Goal: Task Accomplishment & Management: Manage account settings

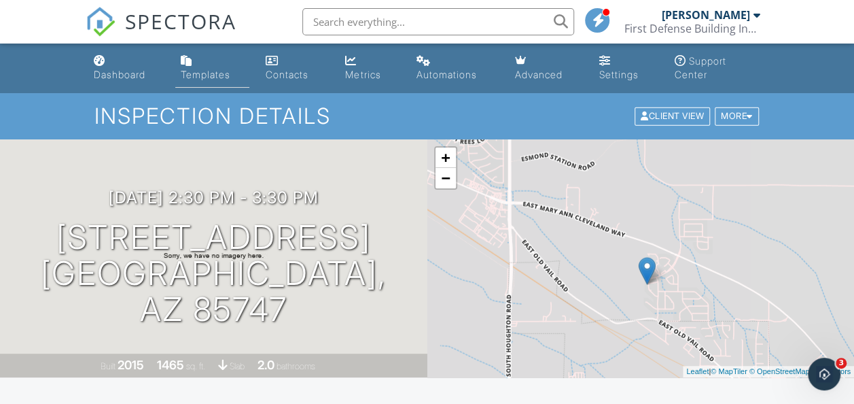
click at [231, 68] on link "Templates" at bounding box center [212, 68] width 74 height 39
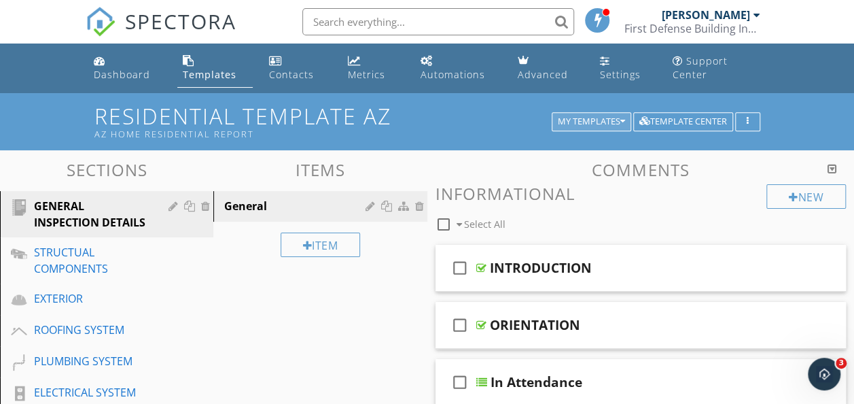
click at [622, 117] on icon "button" at bounding box center [622, 122] width 5 height 10
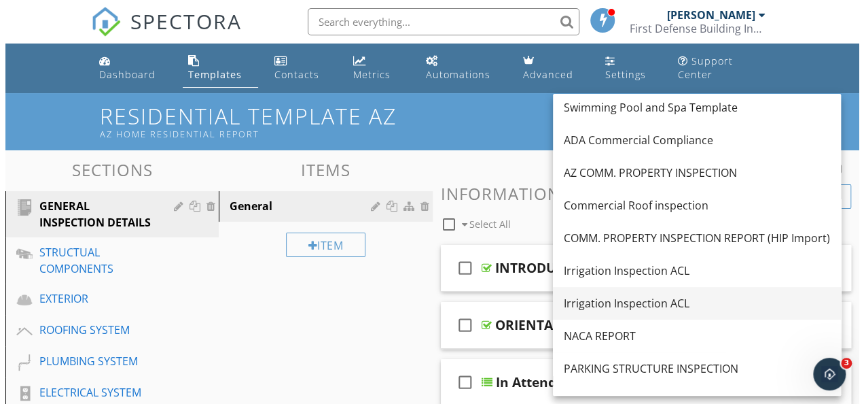
scroll to position [136, 0]
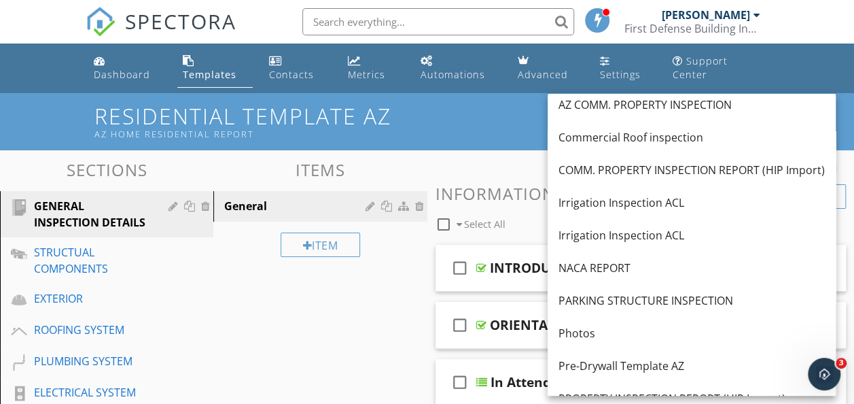
click at [821, 37] on nav "SPECTORA Kief Manning First Defense Building Inspection Role: Inspector Change …" at bounding box center [427, 21] width 854 height 43
click at [814, 75] on ul "Dashboard Templates Contacts Metrics Automations Advanced Settings Support Cent…" at bounding box center [427, 68] width 854 height 50
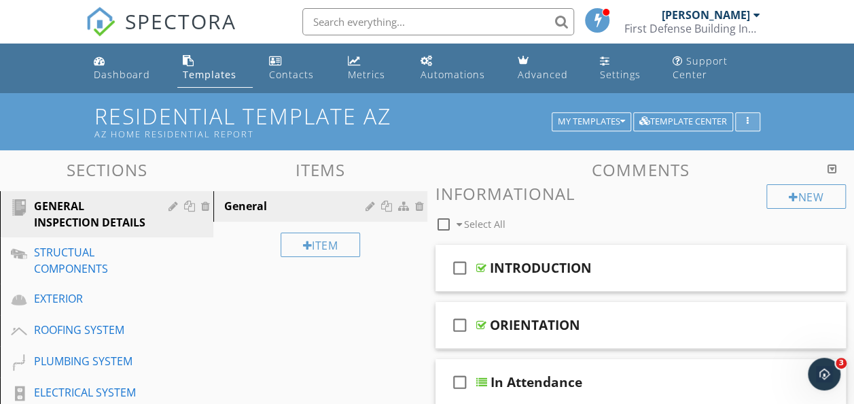
click at [745, 116] on button "button" at bounding box center [747, 121] width 25 height 19
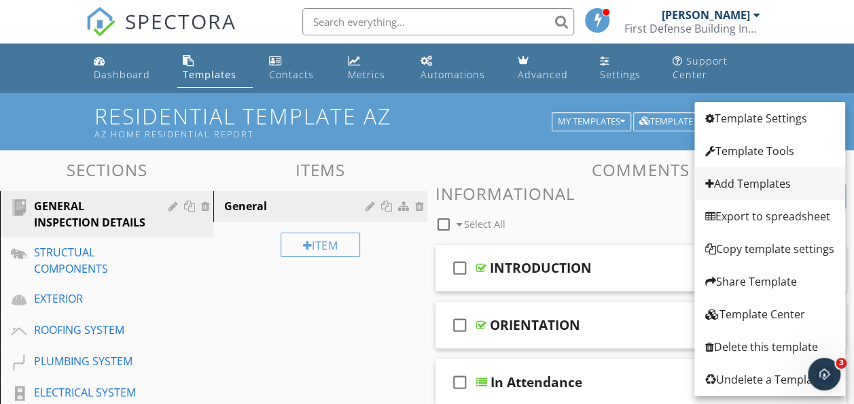
click at [744, 177] on div "Add Templates" at bounding box center [769, 183] width 129 height 16
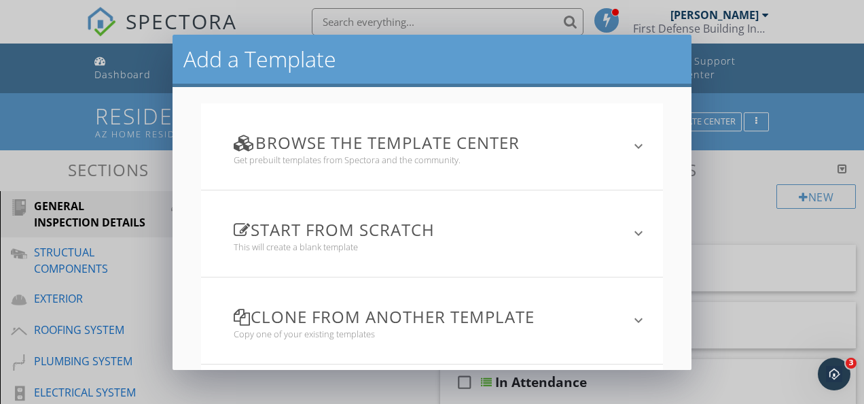
click at [457, 317] on h3 "Clone from another template" at bounding box center [424, 316] width 380 height 18
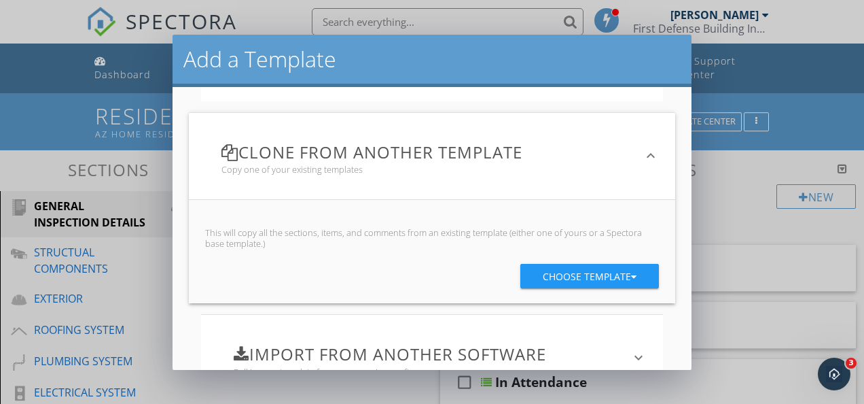
scroll to position [204, 0]
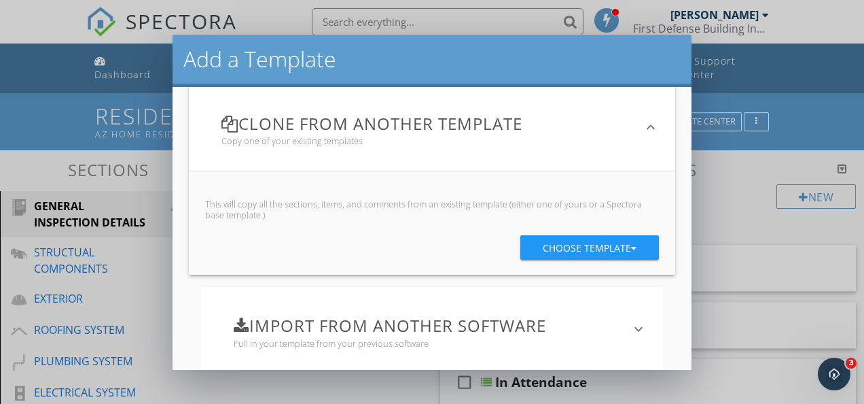
click at [543, 248] on div "Choose template" at bounding box center [590, 248] width 94 height 24
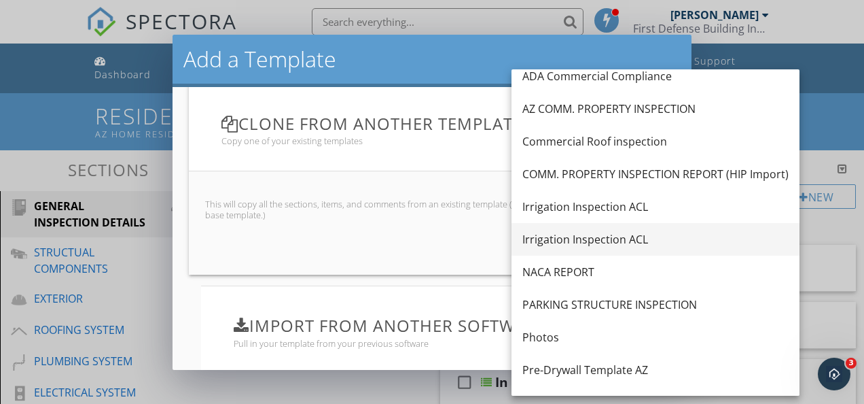
scroll to position [136, 0]
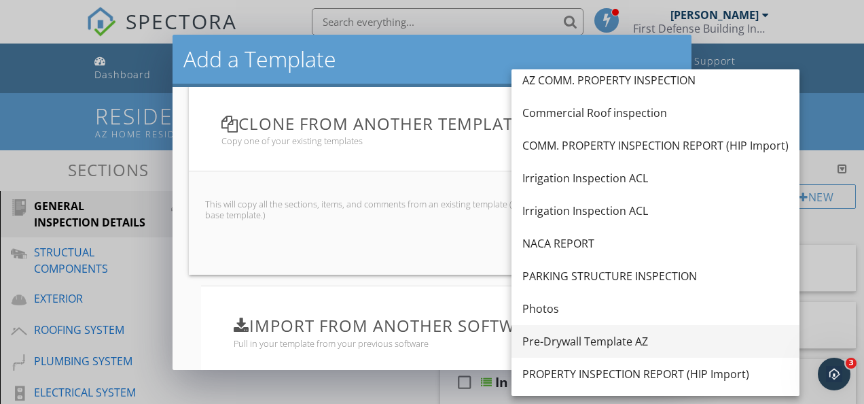
click at [622, 336] on div "Pre-Drywall Template AZ" at bounding box center [656, 341] width 266 height 16
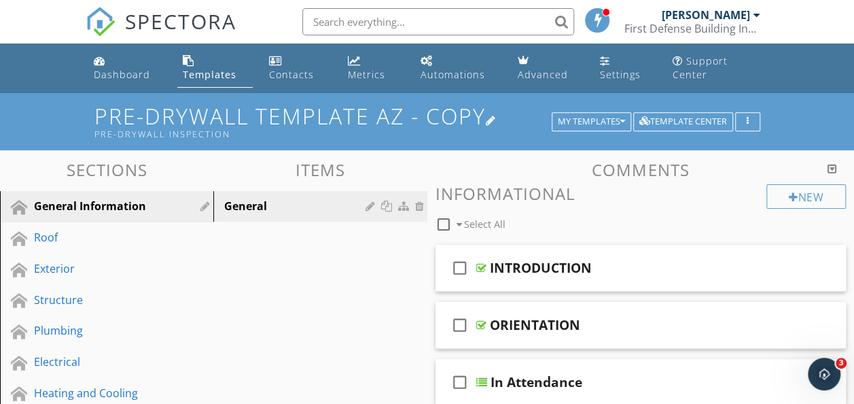
click at [487, 121] on h1 "Pre-Drywall Template AZ - Copy Pre-Drywall Inspection" at bounding box center [427, 121] width 666 height 35
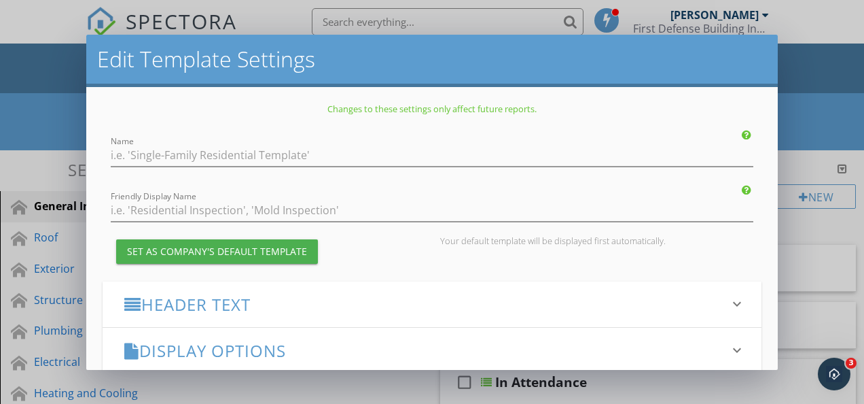
type input "Pre-Drywall Template AZ - Copy"
type input "Pre-Drywall Inspection"
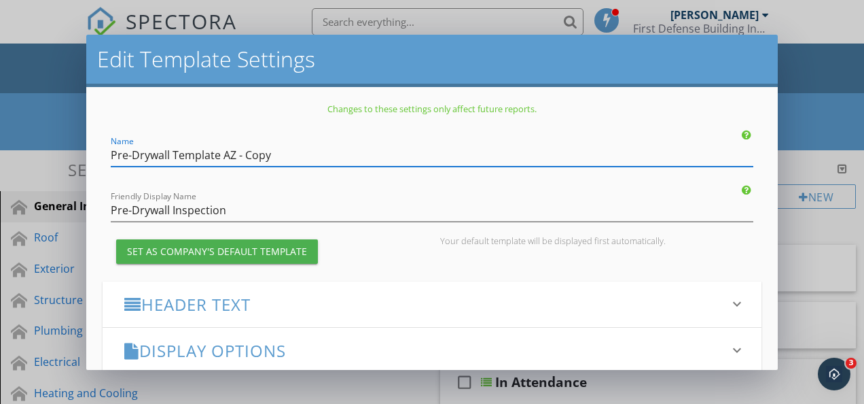
click at [251, 155] on input "Pre-Drywall Template AZ - Copy" at bounding box center [432, 155] width 643 height 22
click at [251, 156] on input "Pre-Drywall Template AZ - Copy" at bounding box center [432, 155] width 643 height 22
type input "Pre-Drywall Template AZ - F"
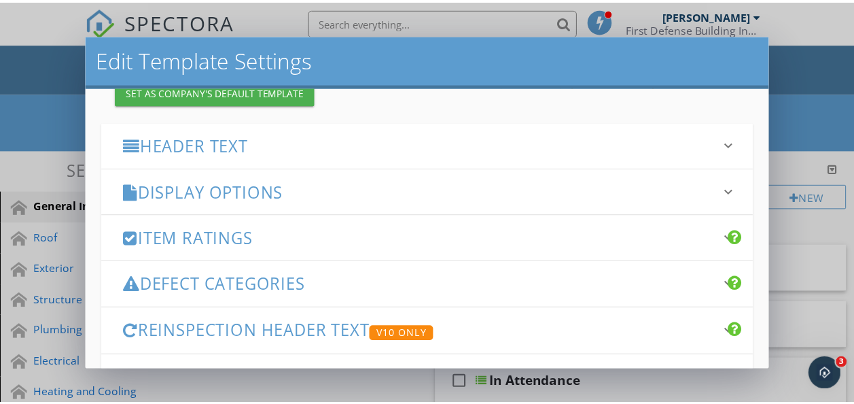
scroll to position [258, 0]
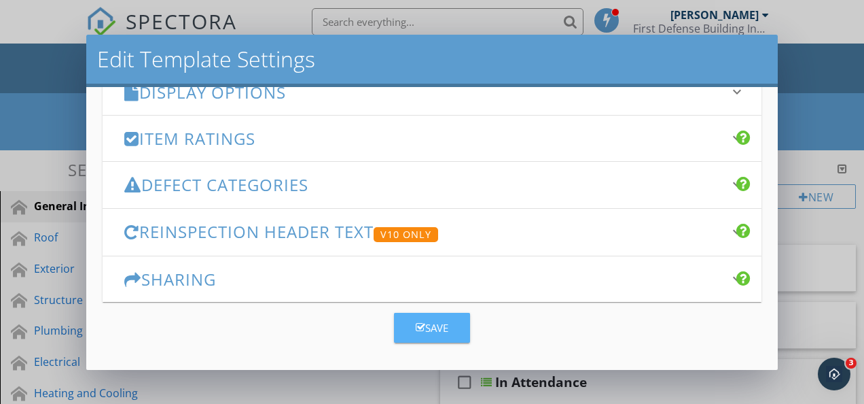
click at [443, 328] on div "Save" at bounding box center [432, 328] width 33 height 16
